Goal: Information Seeking & Learning: Learn about a topic

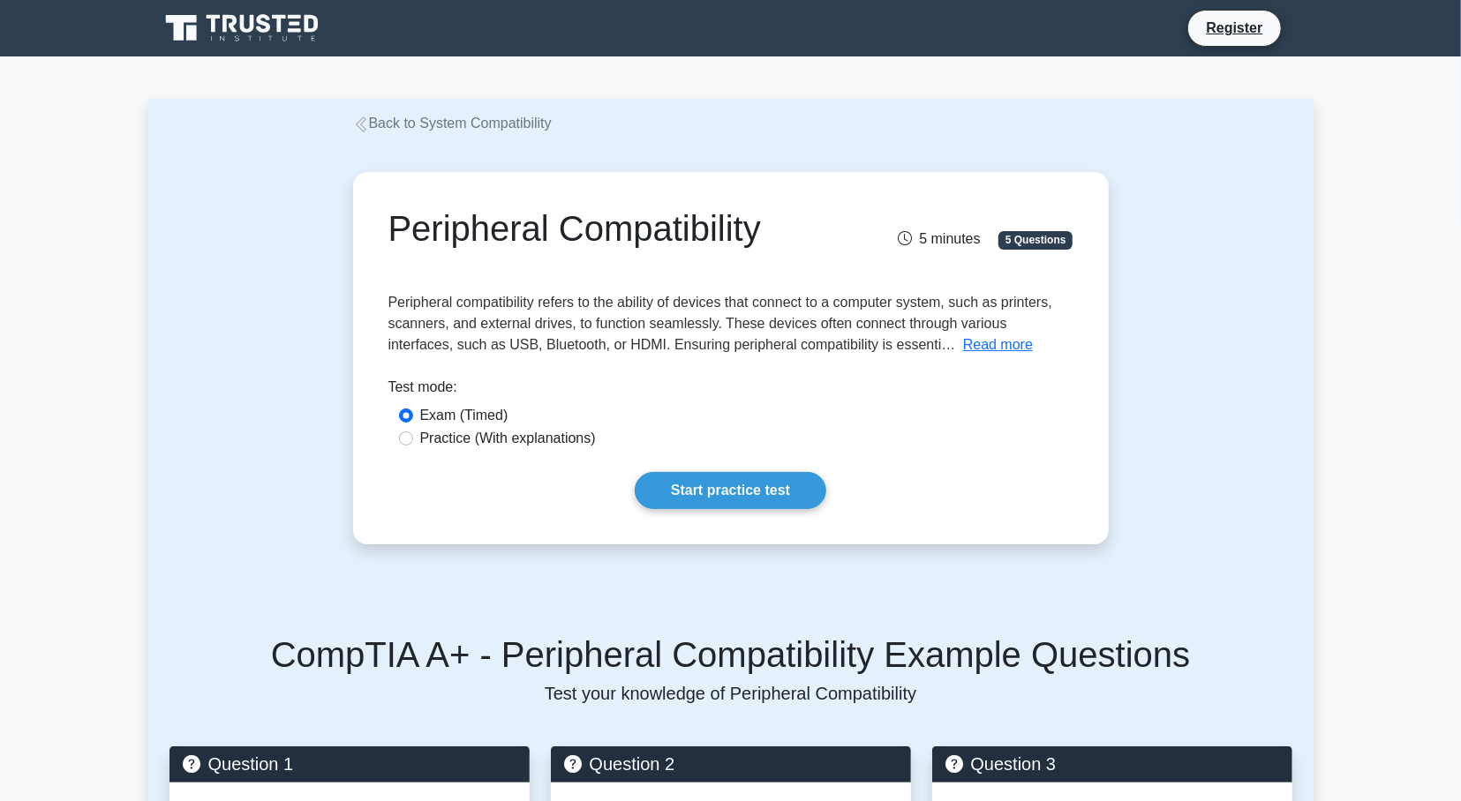
drag, startPoint x: 545, startPoint y: 440, endPoint x: 570, endPoint y: 447, distance: 26.3
click at [545, 440] on label "Practice (With explanations)" at bounding box center [508, 438] width 176 height 21
click at [685, 493] on link "Start practice test" at bounding box center [731, 490] width 192 height 37
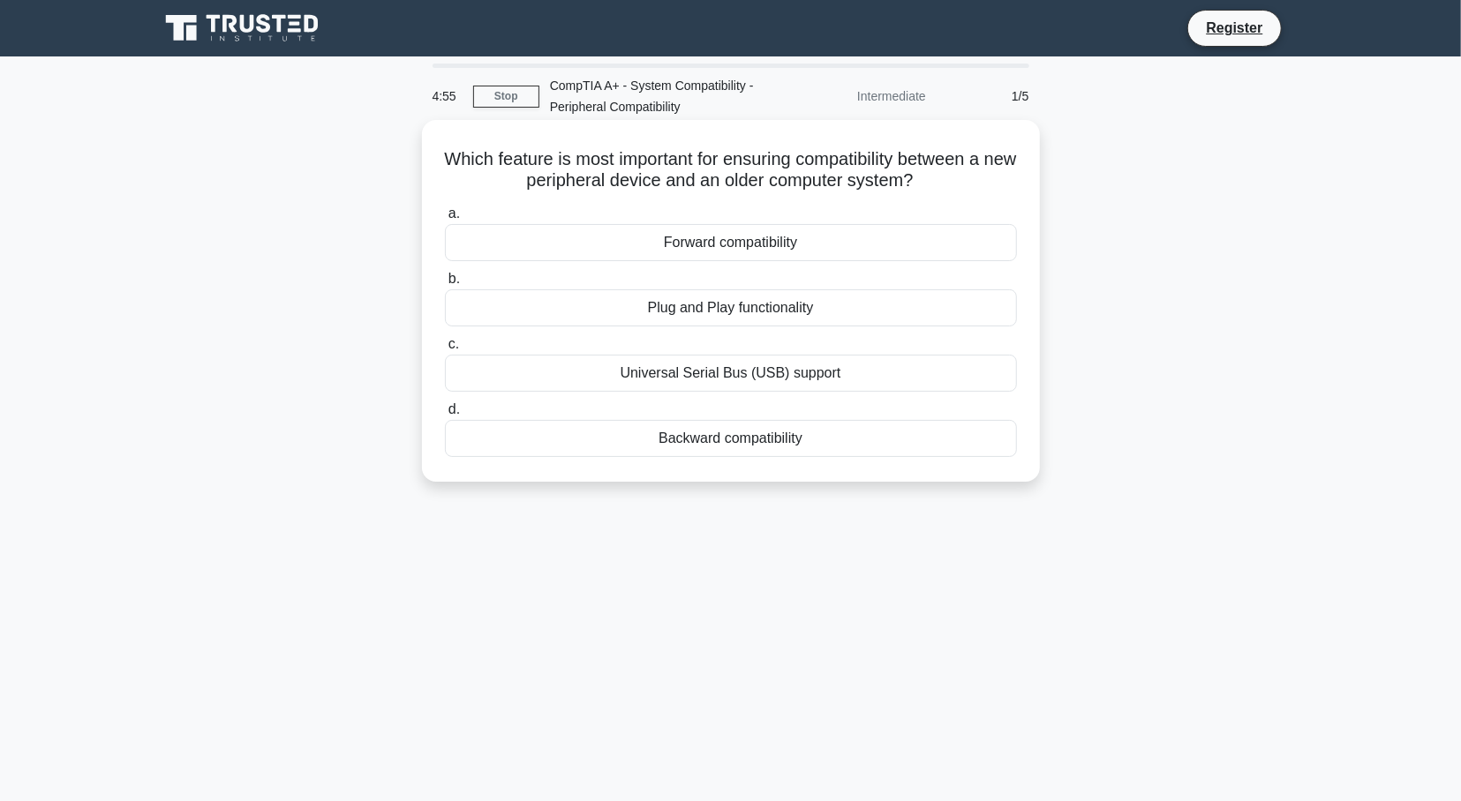
drag, startPoint x: 456, startPoint y: 154, endPoint x: 831, endPoint y: 442, distance: 473.3
click at [831, 442] on div "Which feature is most important for ensuring compatibility between a new periph…" at bounding box center [731, 301] width 604 height 348
copy div "a. Forward compatibility b. Plug and Play functionality c. Universal Serial Bus…"
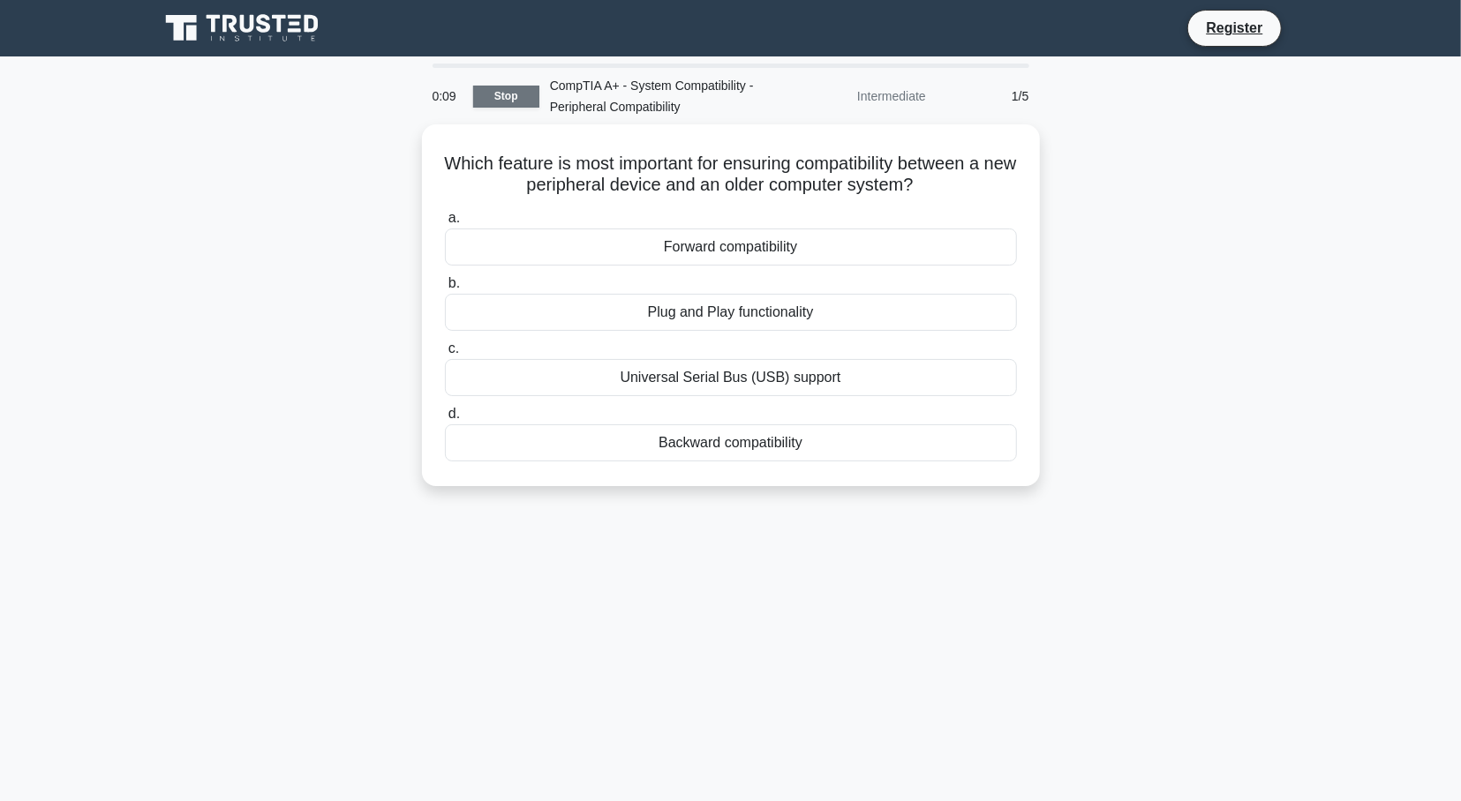
click at [506, 100] on link "Stop" at bounding box center [506, 97] width 66 height 22
click at [515, 92] on link "Stop" at bounding box center [506, 97] width 66 height 22
